Goal: Task Accomplishment & Management: Use online tool/utility

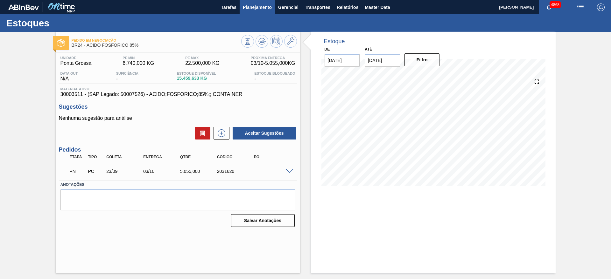
click at [259, 4] on span "Planejamento" at bounding box center [257, 8] width 29 height 8
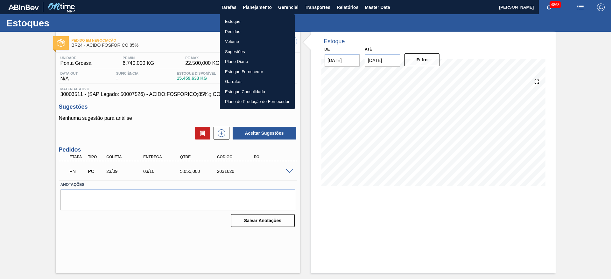
click at [246, 27] on li "Pedidos" at bounding box center [257, 32] width 75 height 10
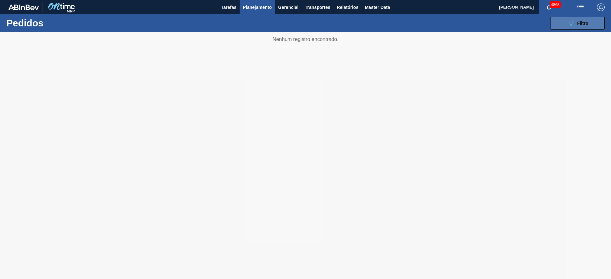
click at [562, 24] on button "089F7B8B-B2A5-4AFE-B5C0-19BA573D28AC Filtro" at bounding box center [578, 23] width 54 height 13
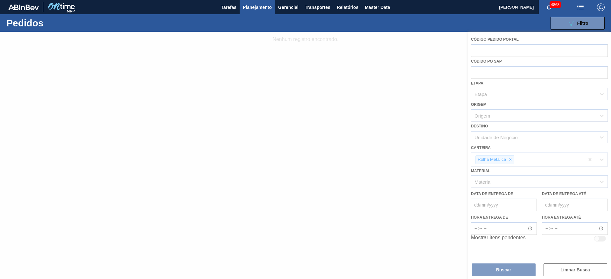
click at [452, 130] on div at bounding box center [305, 156] width 611 height 248
click at [427, 110] on div at bounding box center [305, 156] width 611 height 248
click at [249, 44] on div at bounding box center [305, 156] width 611 height 248
drag, startPoint x: 508, startPoint y: 161, endPoint x: 500, endPoint y: 151, distance: 12.3
click at [508, 161] on div at bounding box center [305, 156] width 611 height 248
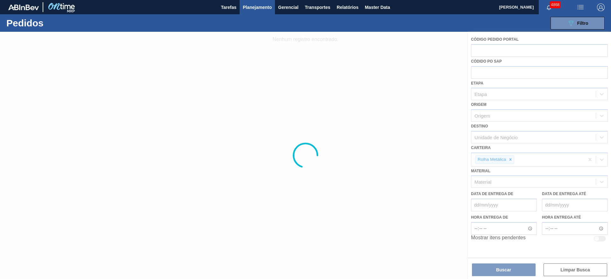
drag, startPoint x: 441, startPoint y: 133, endPoint x: 438, endPoint y: 106, distance: 27.9
click at [441, 132] on div at bounding box center [305, 156] width 611 height 248
click at [532, 148] on div at bounding box center [305, 156] width 611 height 248
click at [252, 11] on span "Planejamento" at bounding box center [257, 8] width 29 height 8
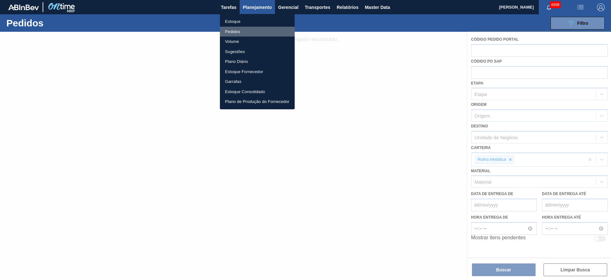
click at [235, 33] on li "Pedidos" at bounding box center [257, 32] width 75 height 10
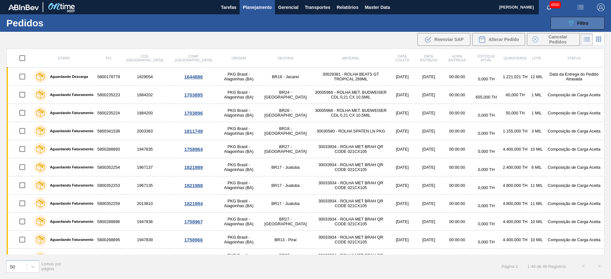
click at [597, 18] on button "089F7B8B-B2A5-4AFE-B5C0-19BA573D28AC Filtro" at bounding box center [578, 23] width 54 height 13
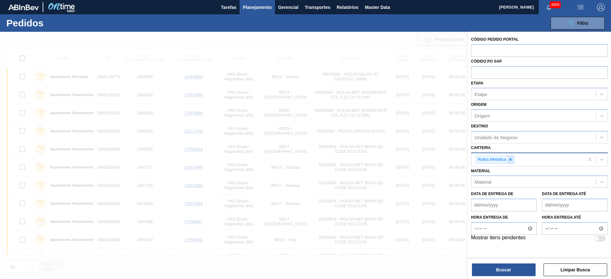
click at [511, 159] on icon at bounding box center [511, 160] width 2 height 2
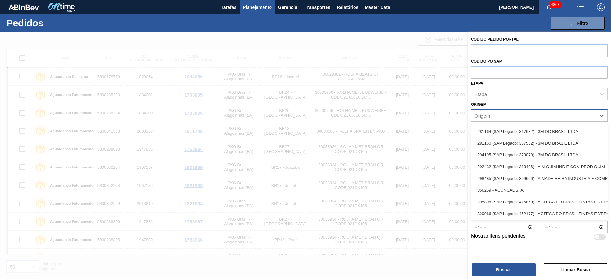
click at [498, 112] on div "Origem" at bounding box center [533, 115] width 124 height 9
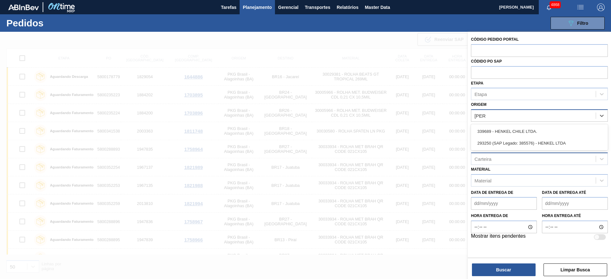
type input "henke"
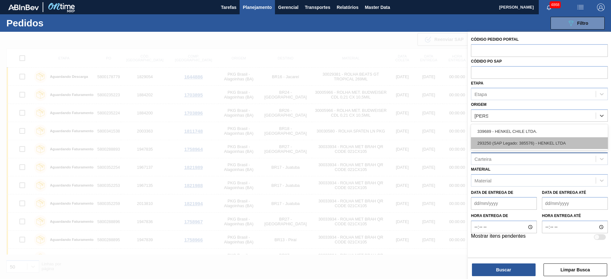
click at [517, 140] on div "293250 (SAP Legado: 385576) - HENKEL LTDA" at bounding box center [539, 144] width 137 height 12
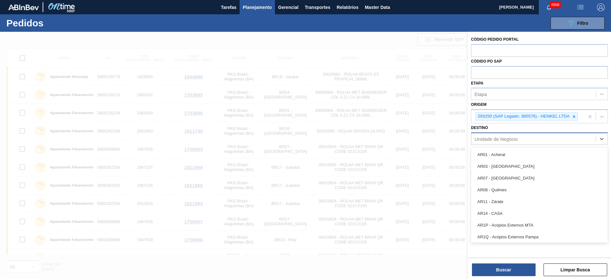
click at [504, 141] on div "Unidade de Negócio" at bounding box center [533, 138] width 124 height 9
type input "22"
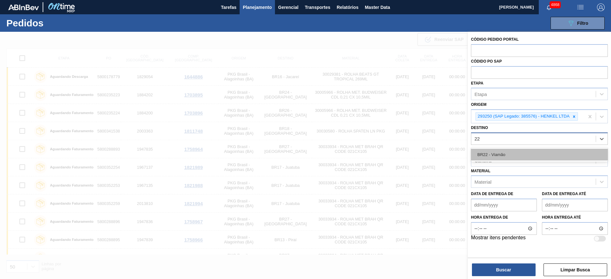
click at [506, 152] on div "BR22 - Viamão" at bounding box center [539, 155] width 137 height 12
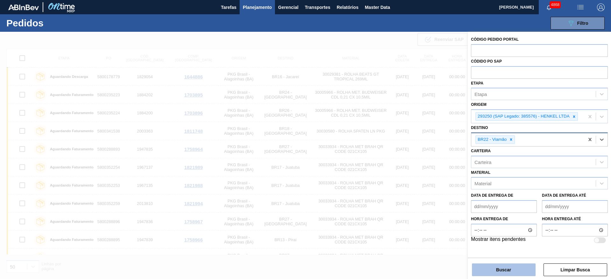
click at [521, 272] on button "Buscar" at bounding box center [504, 270] width 64 height 13
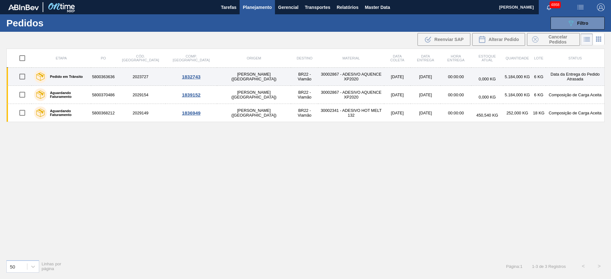
click at [318, 78] on td "30002867 - ADESIVO AQUENCE XP2020" at bounding box center [351, 77] width 66 height 18
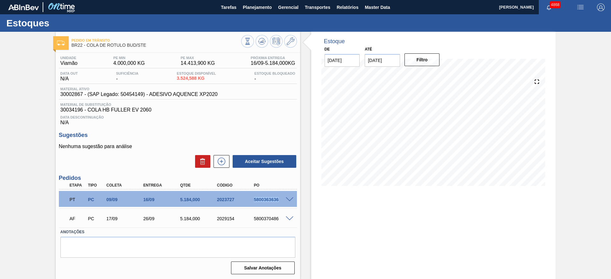
drag, startPoint x: 250, startPoint y: 198, endPoint x: 284, endPoint y: 202, distance: 34.0
click at [284, 202] on div "PT PC 09/09 16/09 5.184,000 2023727 5800363636" at bounding box center [176, 199] width 221 height 13
copy div "5800363636"
